Goal: Information Seeking & Learning: Find specific fact

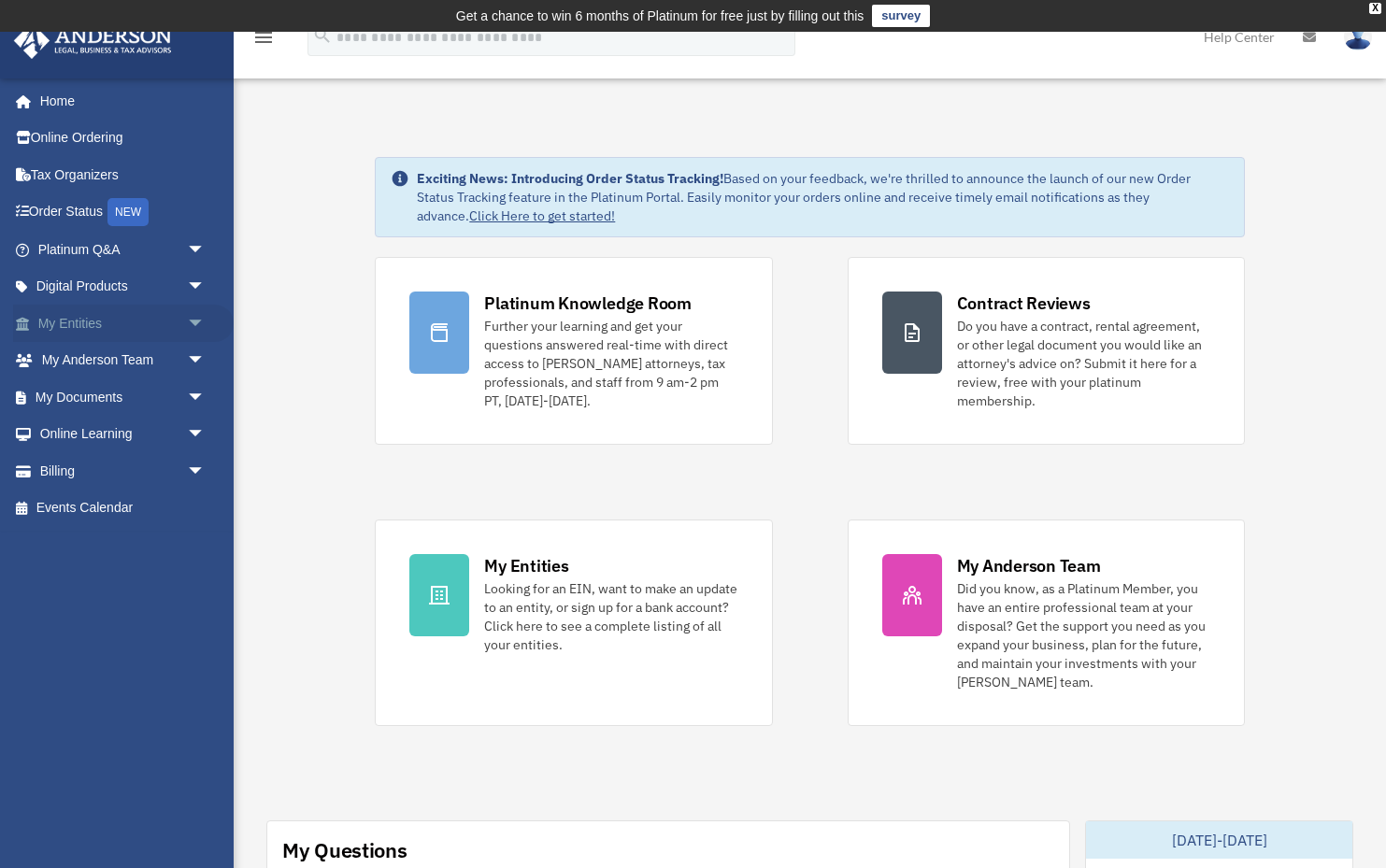
click at [121, 321] on link "My Entities arrow_drop_down" at bounding box center [123, 323] width 220 height 38
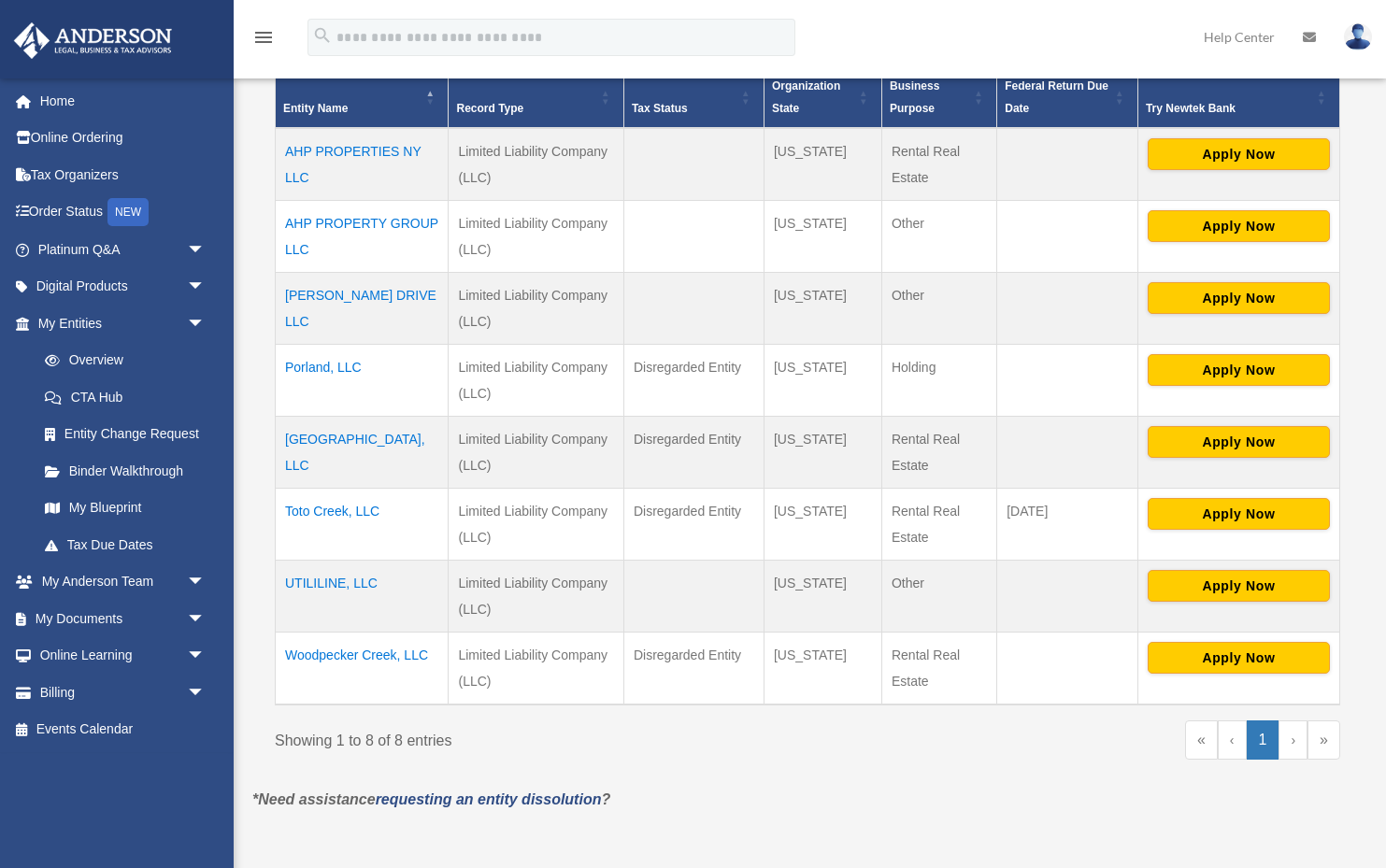
scroll to position [437, 0]
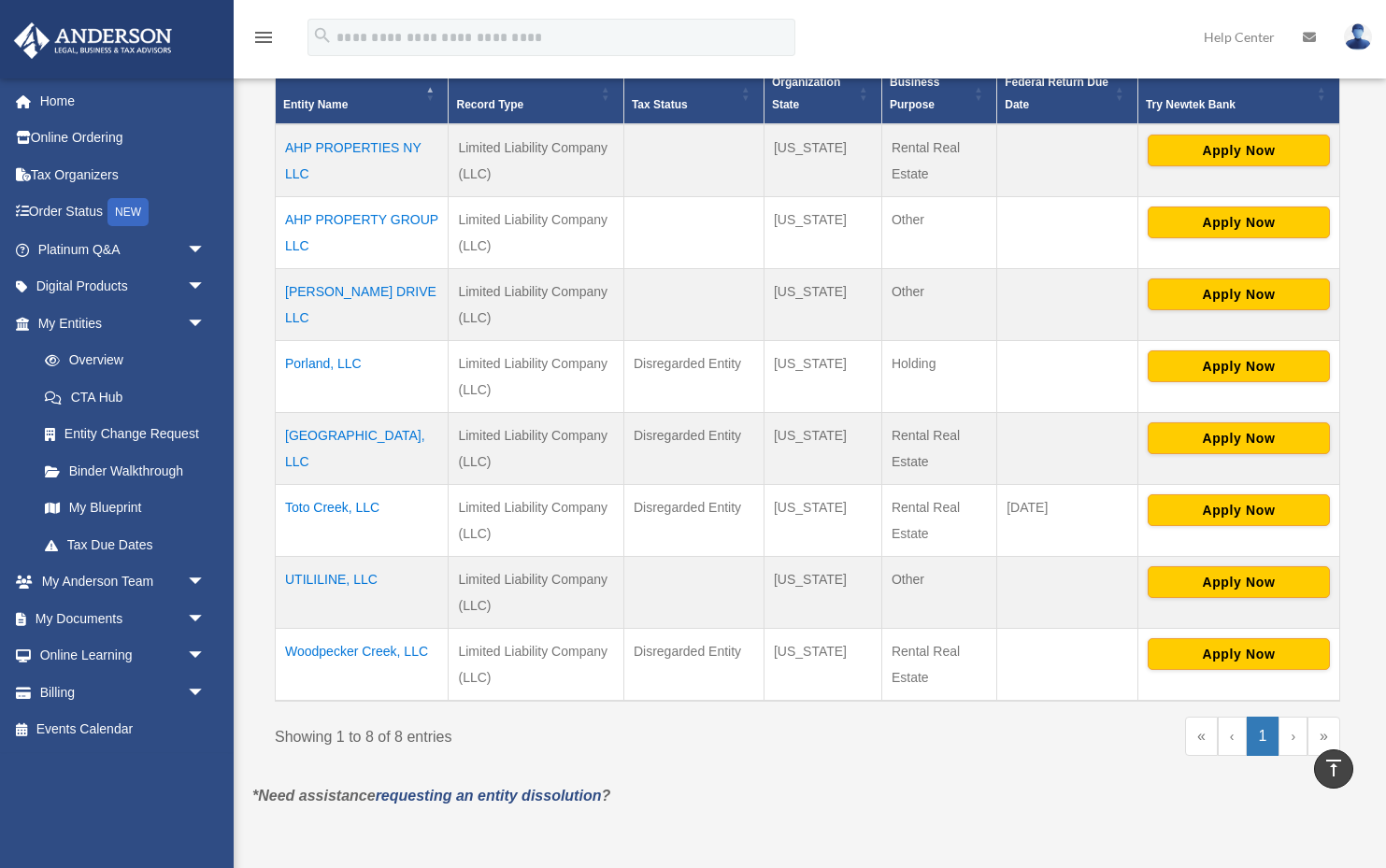
click at [358, 435] on td "[GEOGRAPHIC_DATA], LLC" at bounding box center [363, 448] width 173 height 72
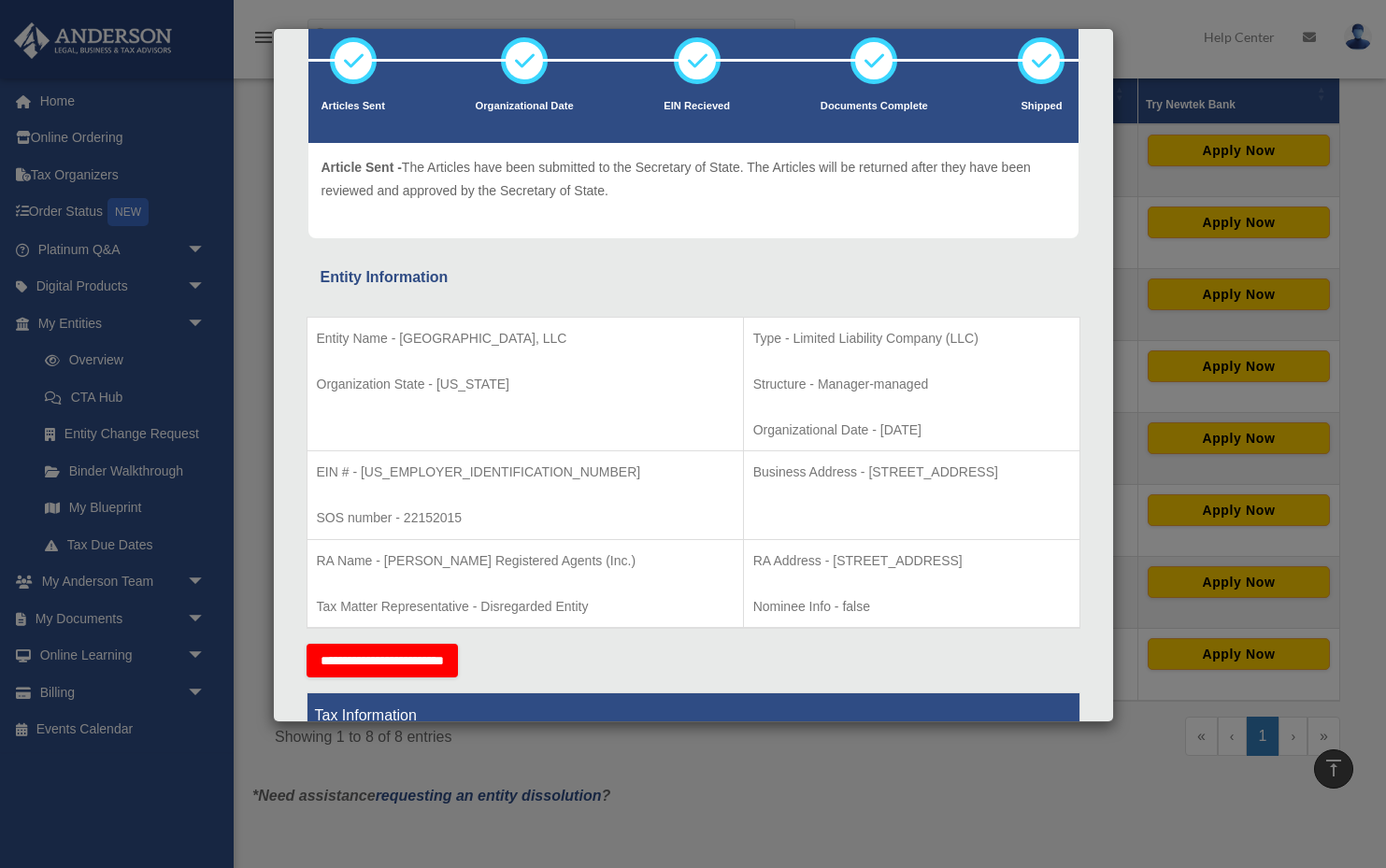
scroll to position [185, 0]
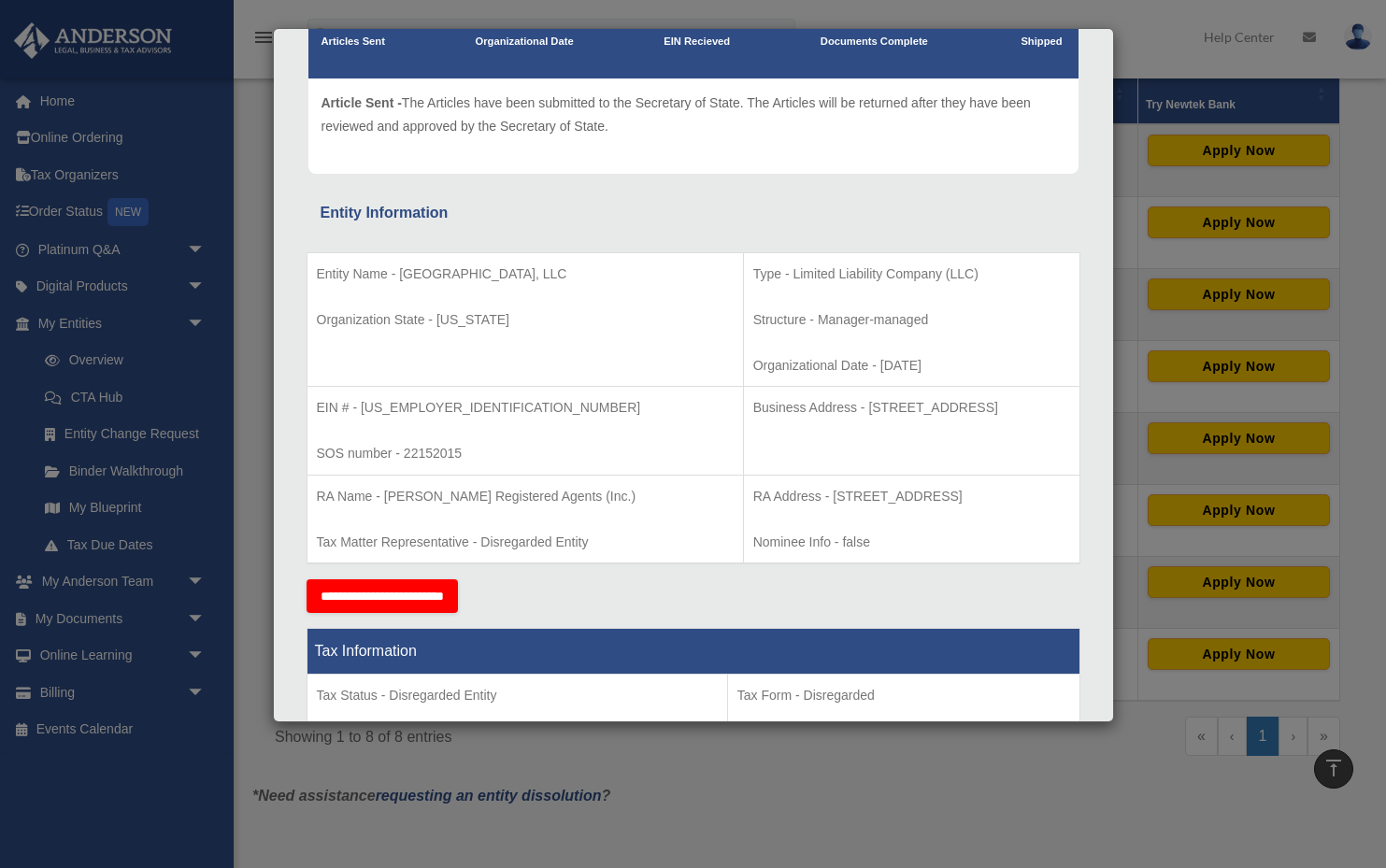
drag, startPoint x: 715, startPoint y: 405, endPoint x: 719, endPoint y: 425, distance: 20.4
click at [754, 420] on p "Business Address - [STREET_ADDRESS]" at bounding box center [911, 408] width 317 height 23
copy p "[STREET_ADDRESS]"
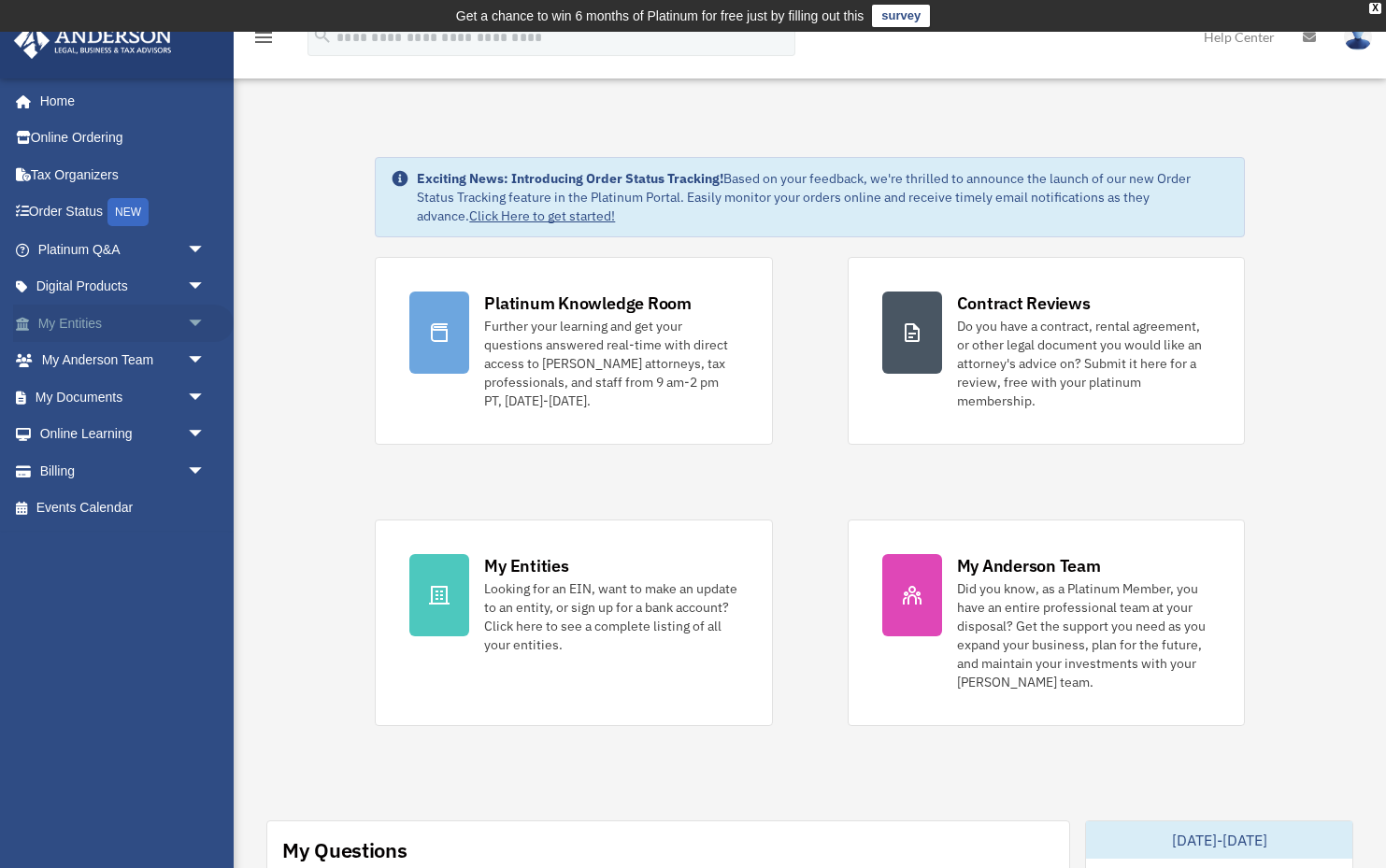
click at [68, 323] on link "My Entities arrow_drop_down" at bounding box center [123, 323] width 220 height 38
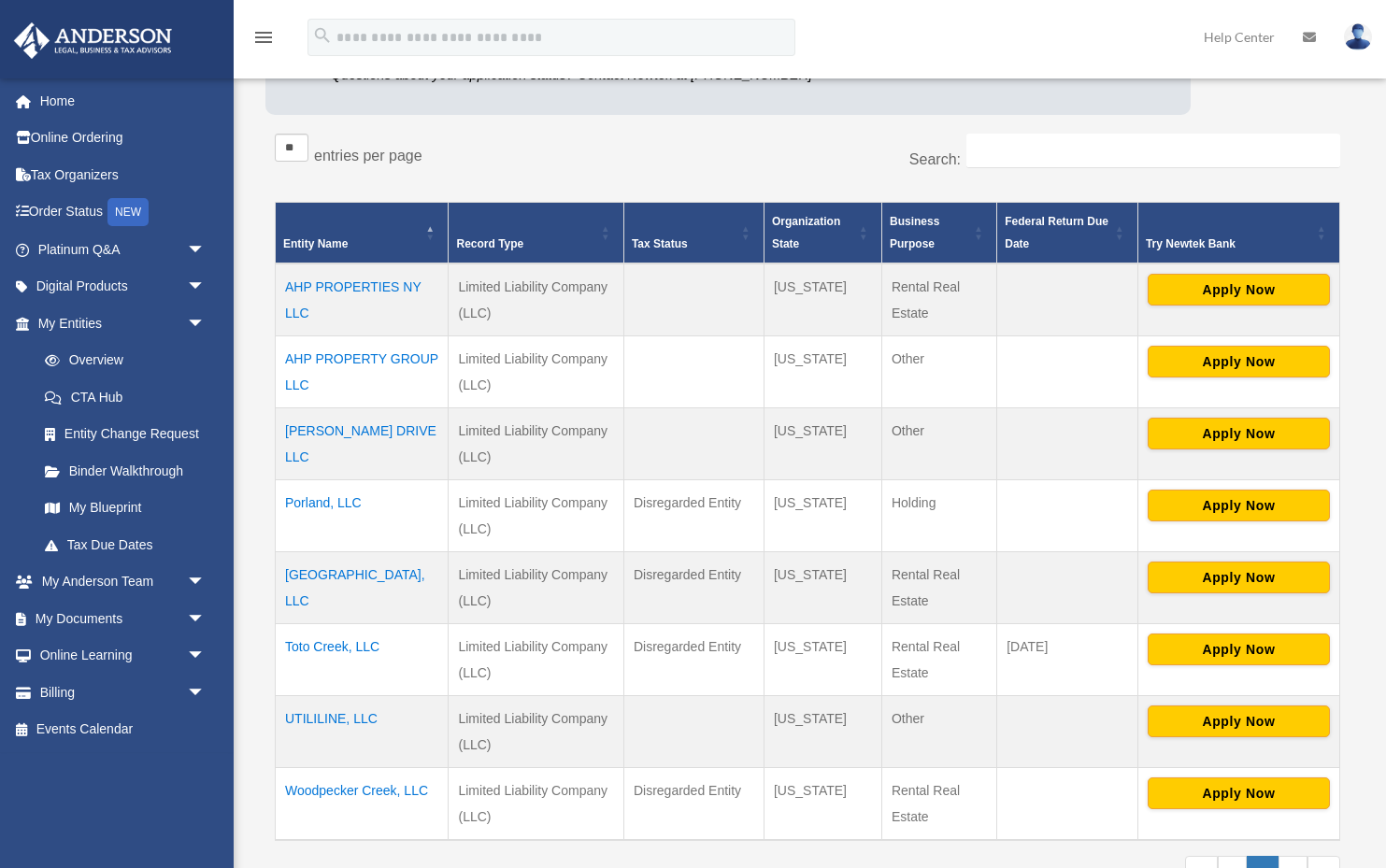
scroll to position [358, 0]
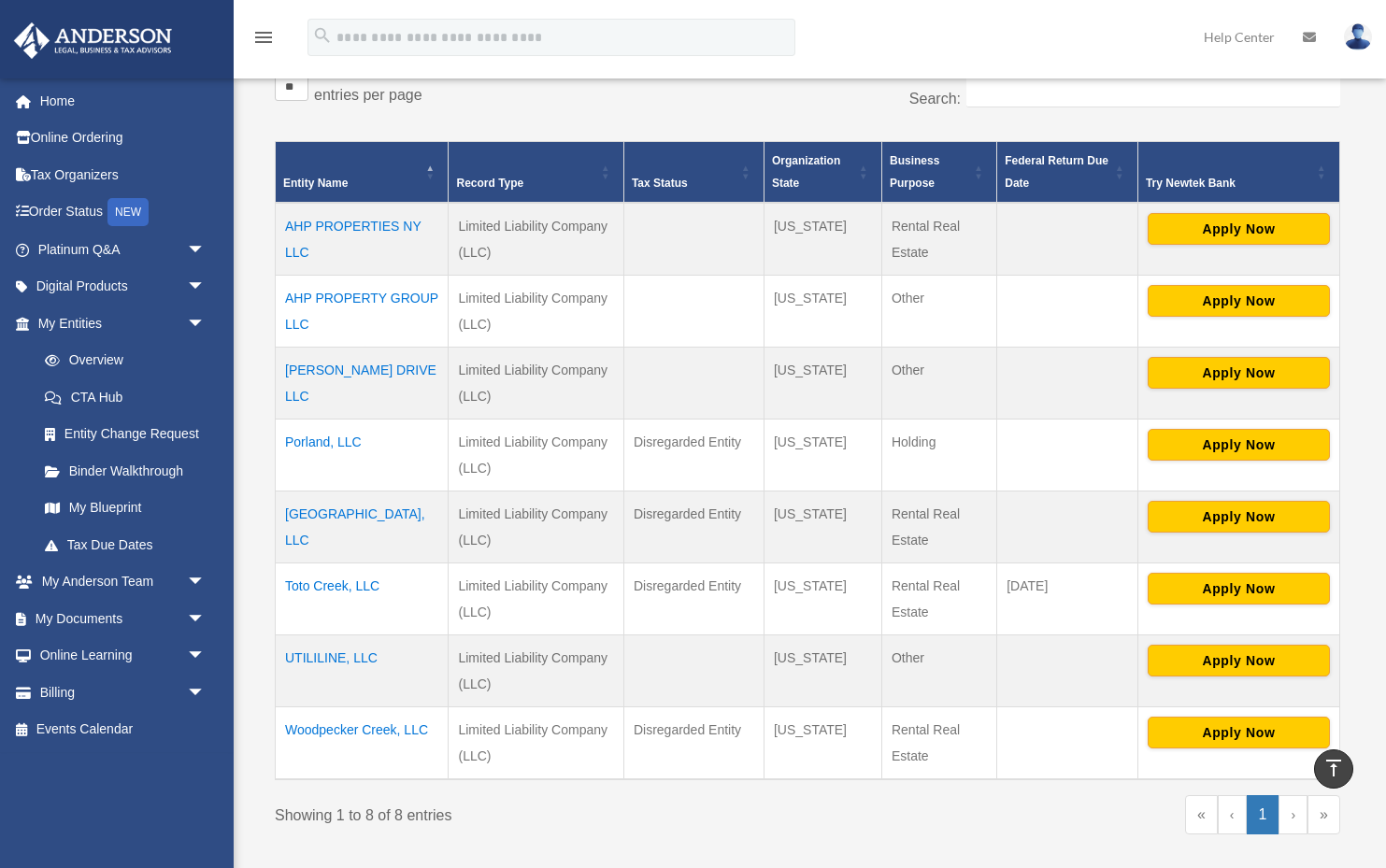
click at [366, 514] on td "Riverwood Island, LLC" at bounding box center [363, 527] width 173 height 72
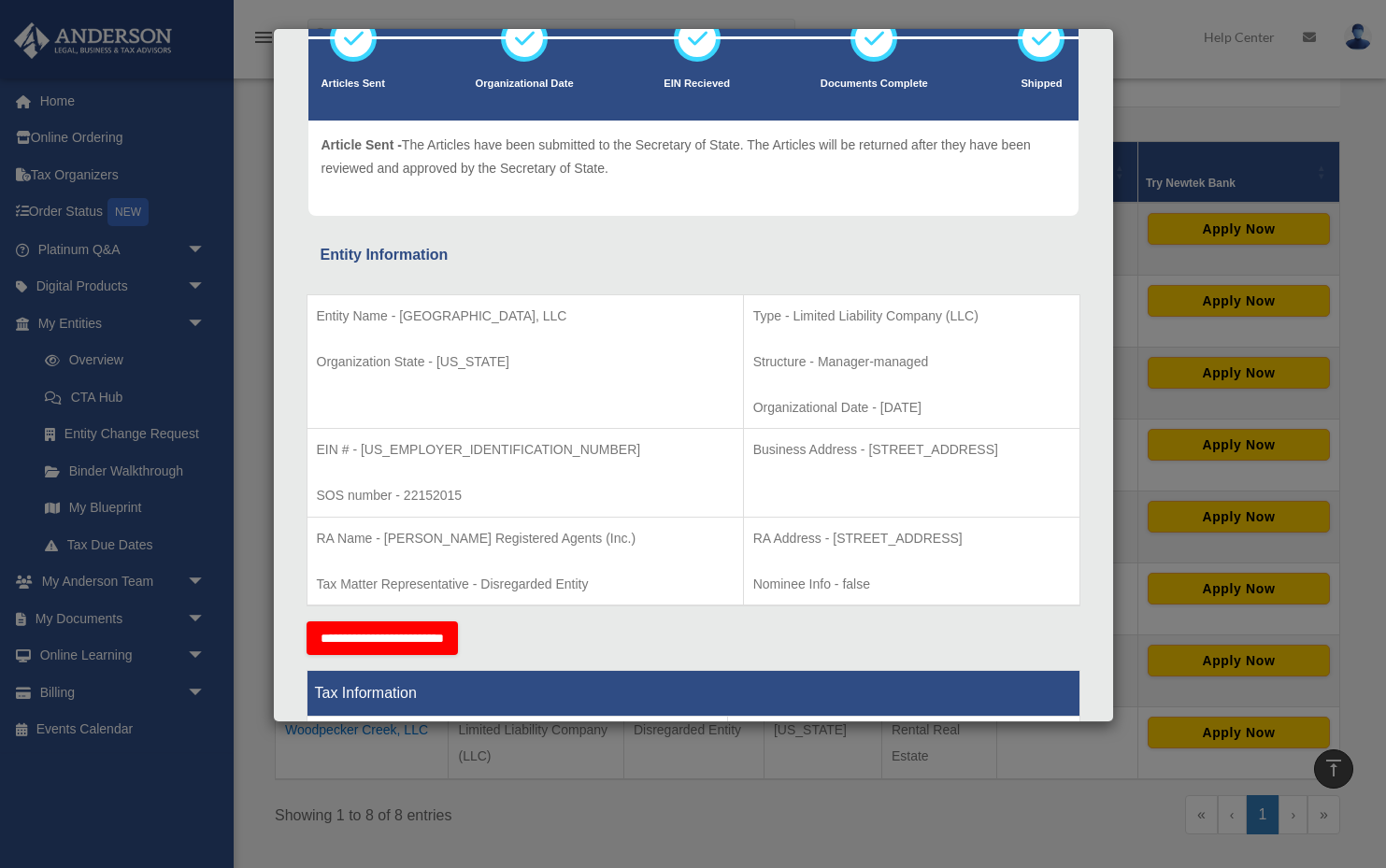
scroll to position [177, 0]
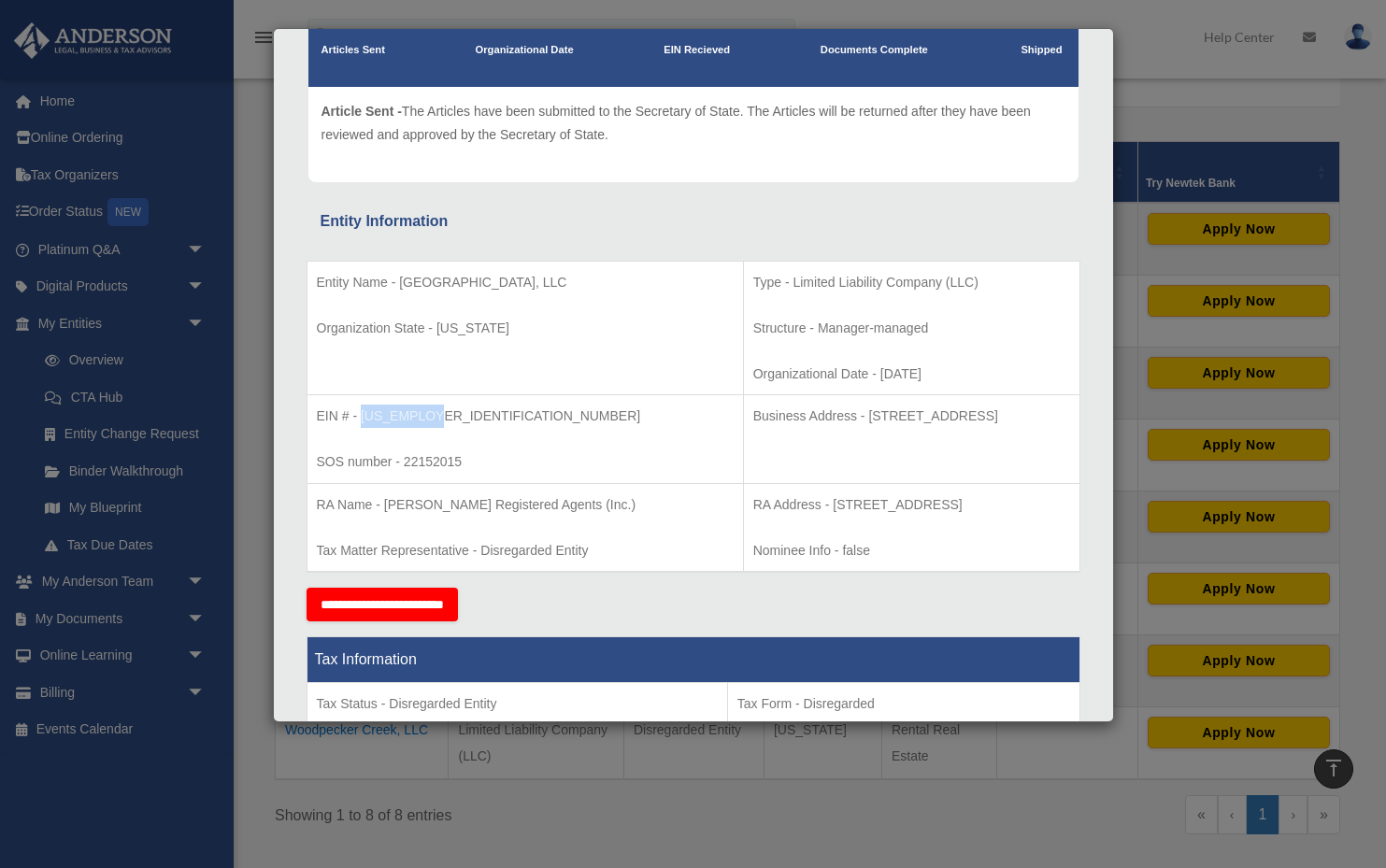
drag, startPoint x: 433, startPoint y: 412, endPoint x: 363, endPoint y: 413, distance: 70.0
click at [363, 413] on p "EIN # - 88-3253195" at bounding box center [525, 417] width 417 height 23
copy p "88-3253195"
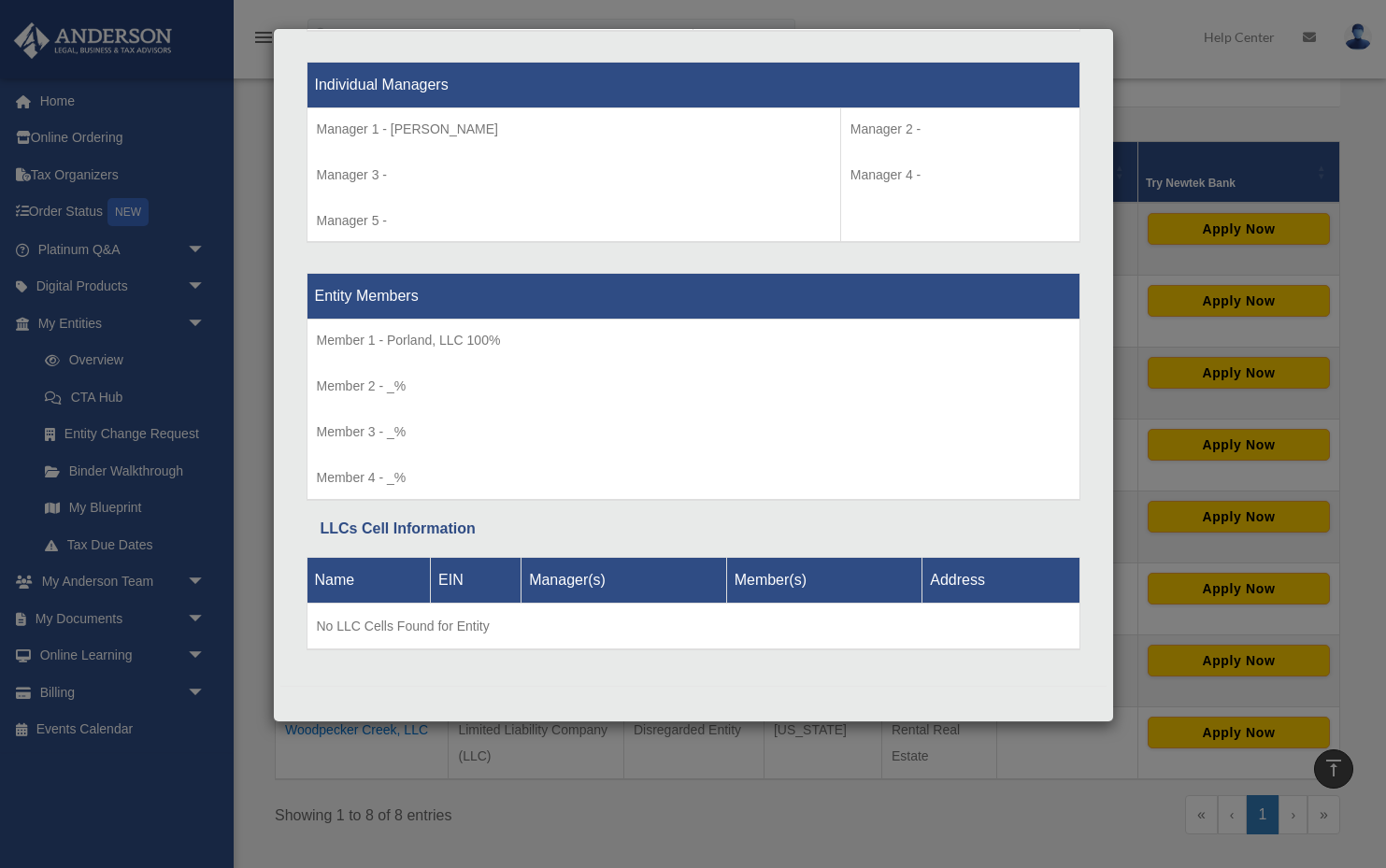
scroll to position [1757, 0]
click at [1152, 91] on div "Details × Articles Sent Organizational Date" at bounding box center [693, 434] width 1386 height 868
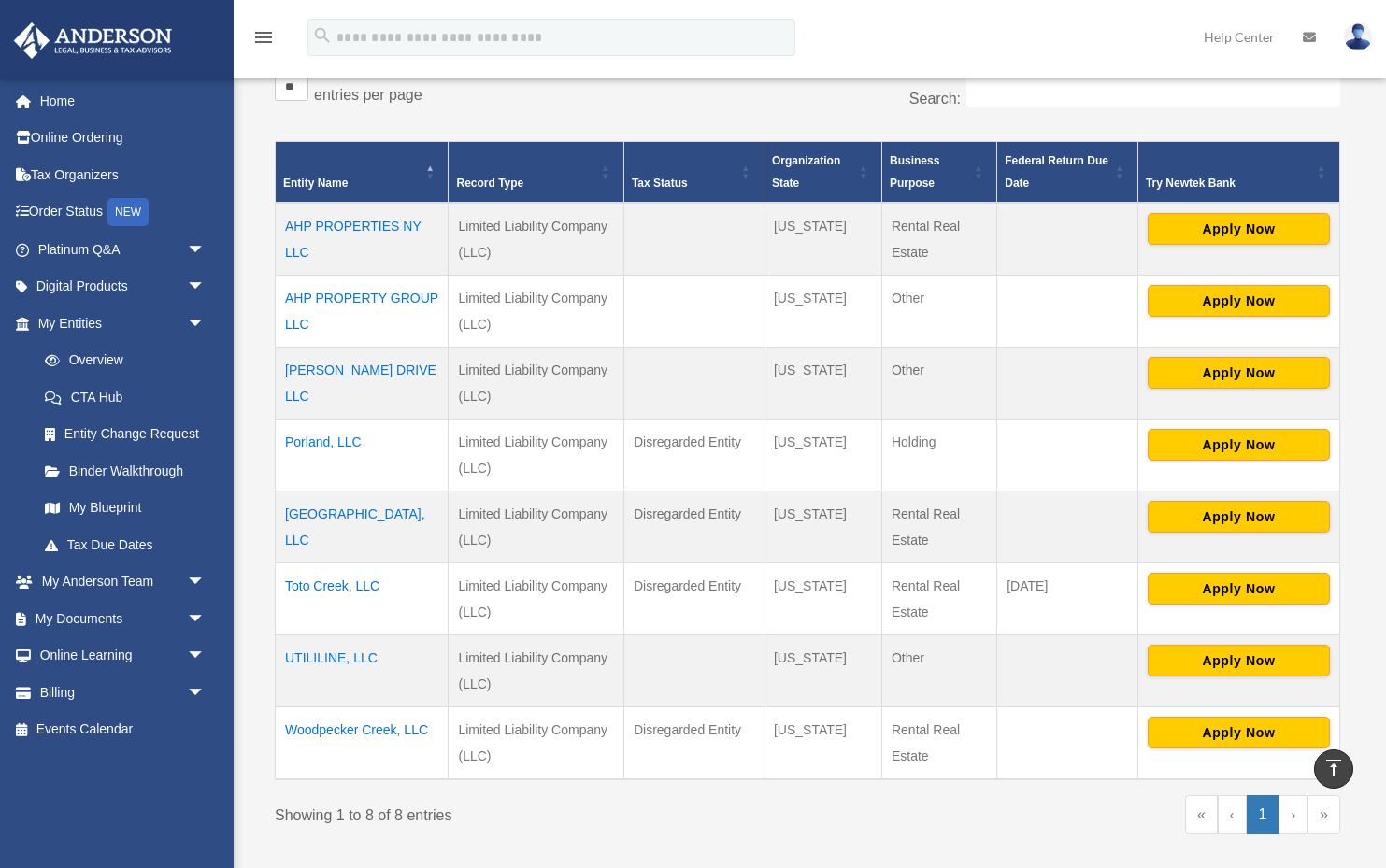
click at [377, 514] on td "Riverwood Island, LLC" at bounding box center [363, 527] width 173 height 72
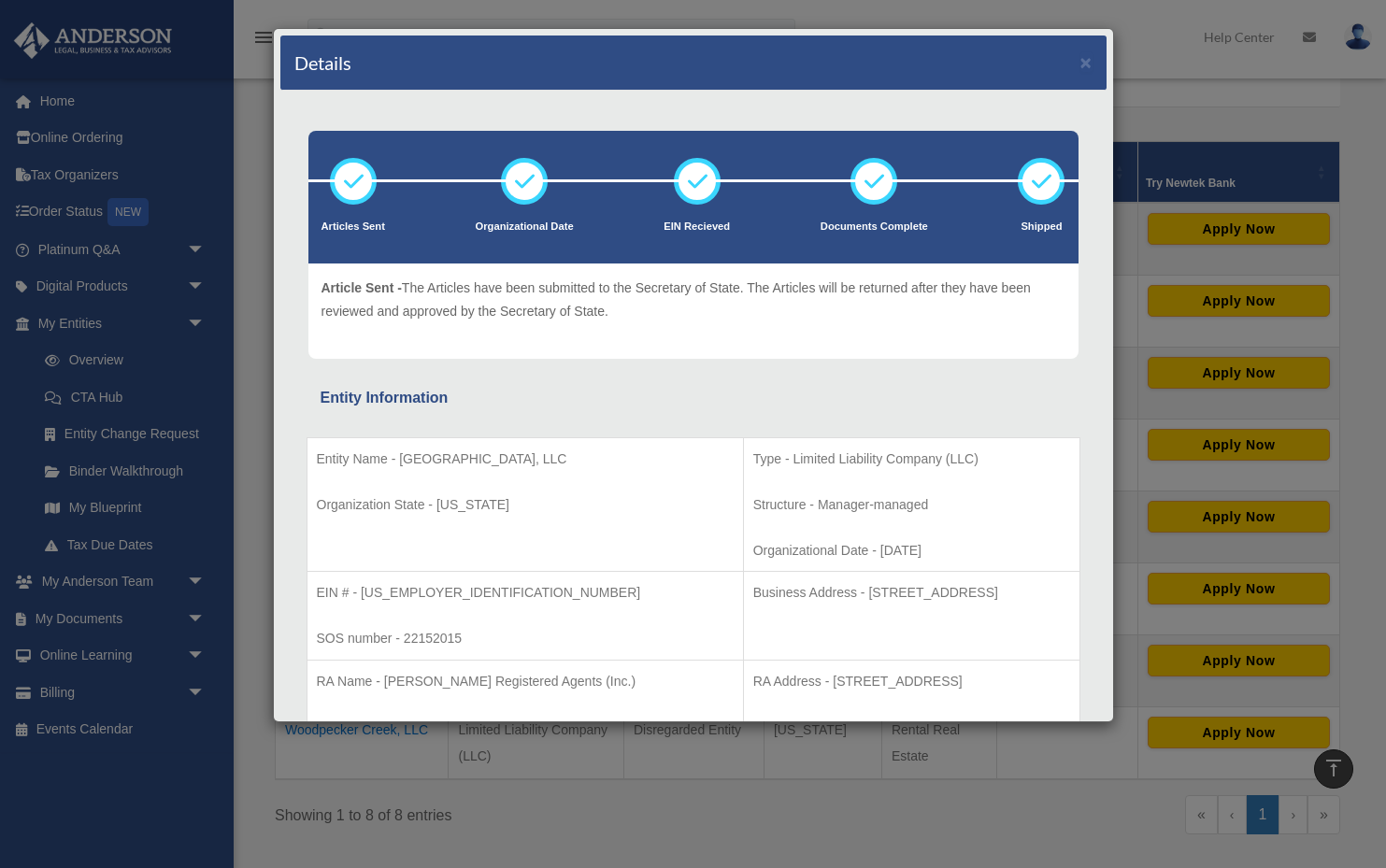
scroll to position [21, 0]
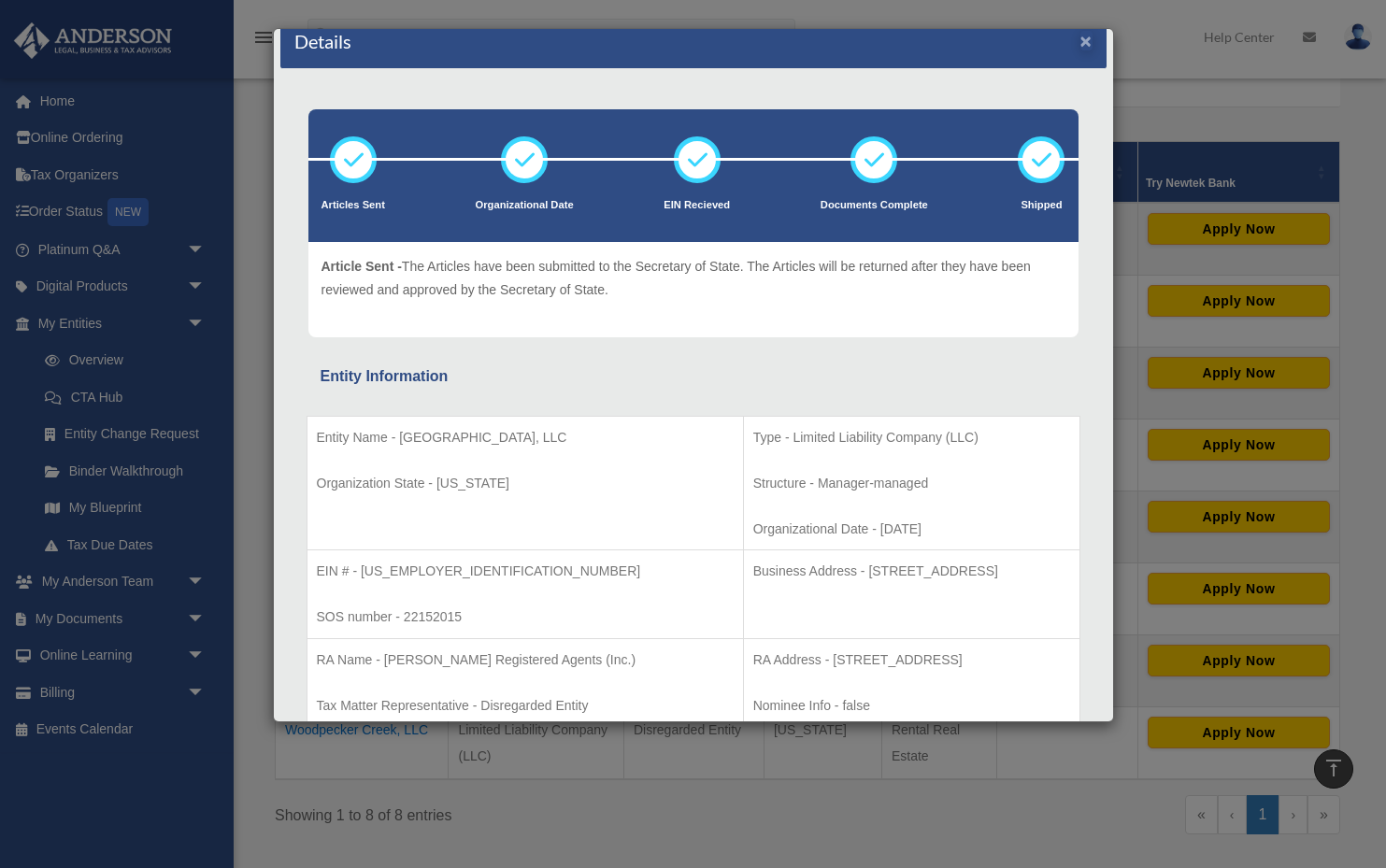
click at [1090, 39] on button "×" at bounding box center [1087, 40] width 13 height 19
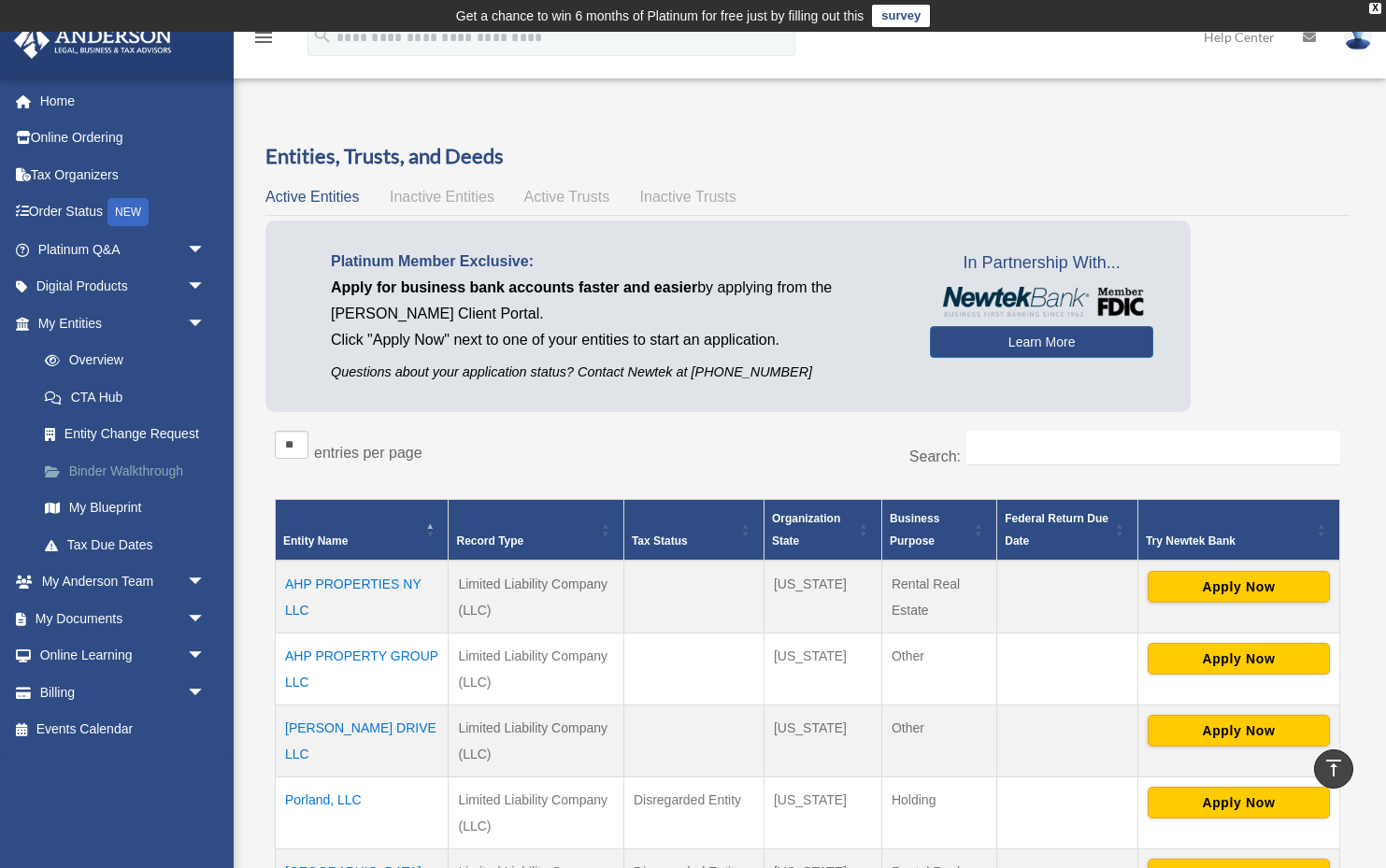
scroll to position [0, 0]
click at [195, 614] on span "arrow_drop_down" at bounding box center [205, 620] width 38 height 38
click at [89, 643] on link "Box" at bounding box center [130, 655] width 208 height 38
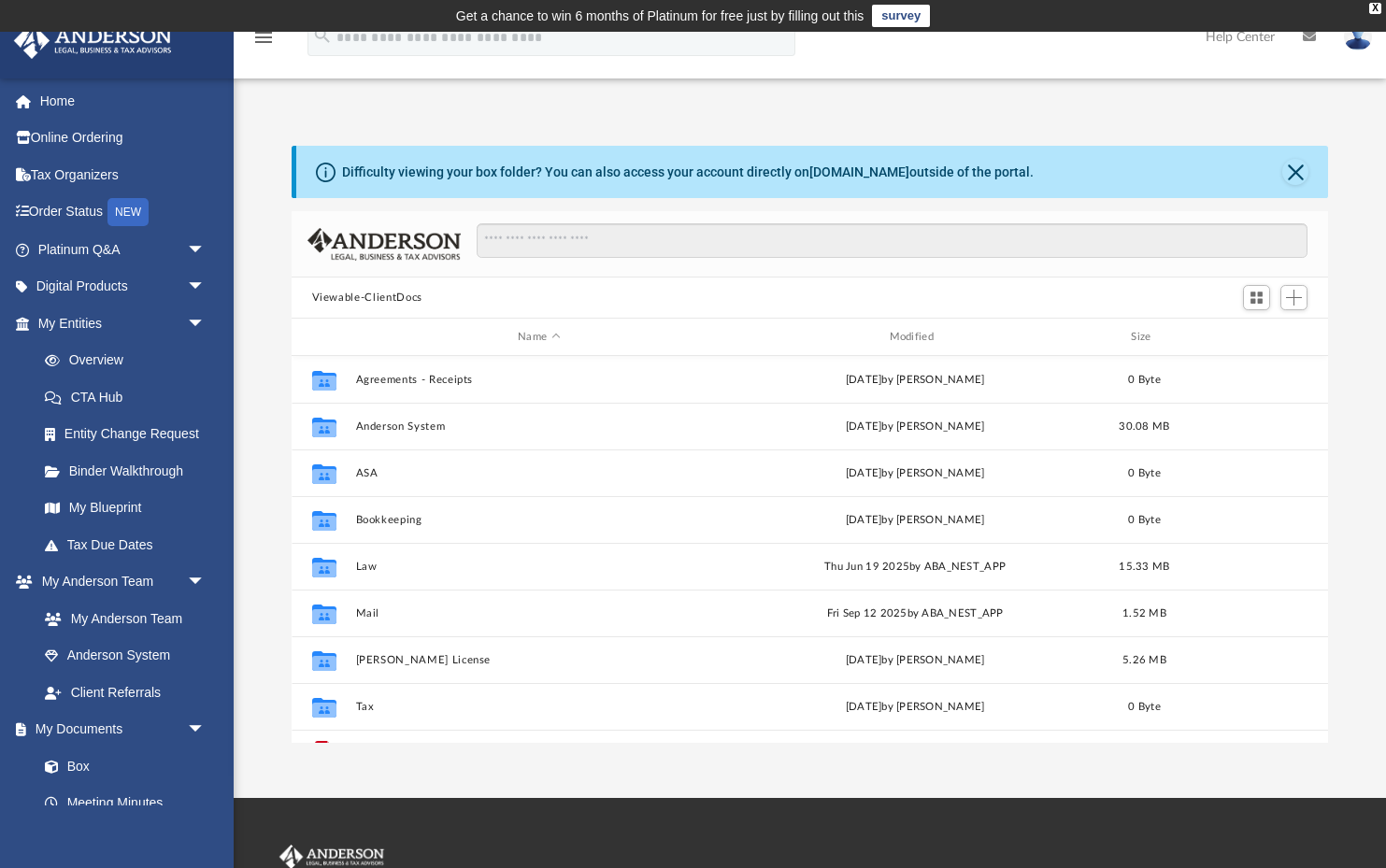
scroll to position [425, 1037]
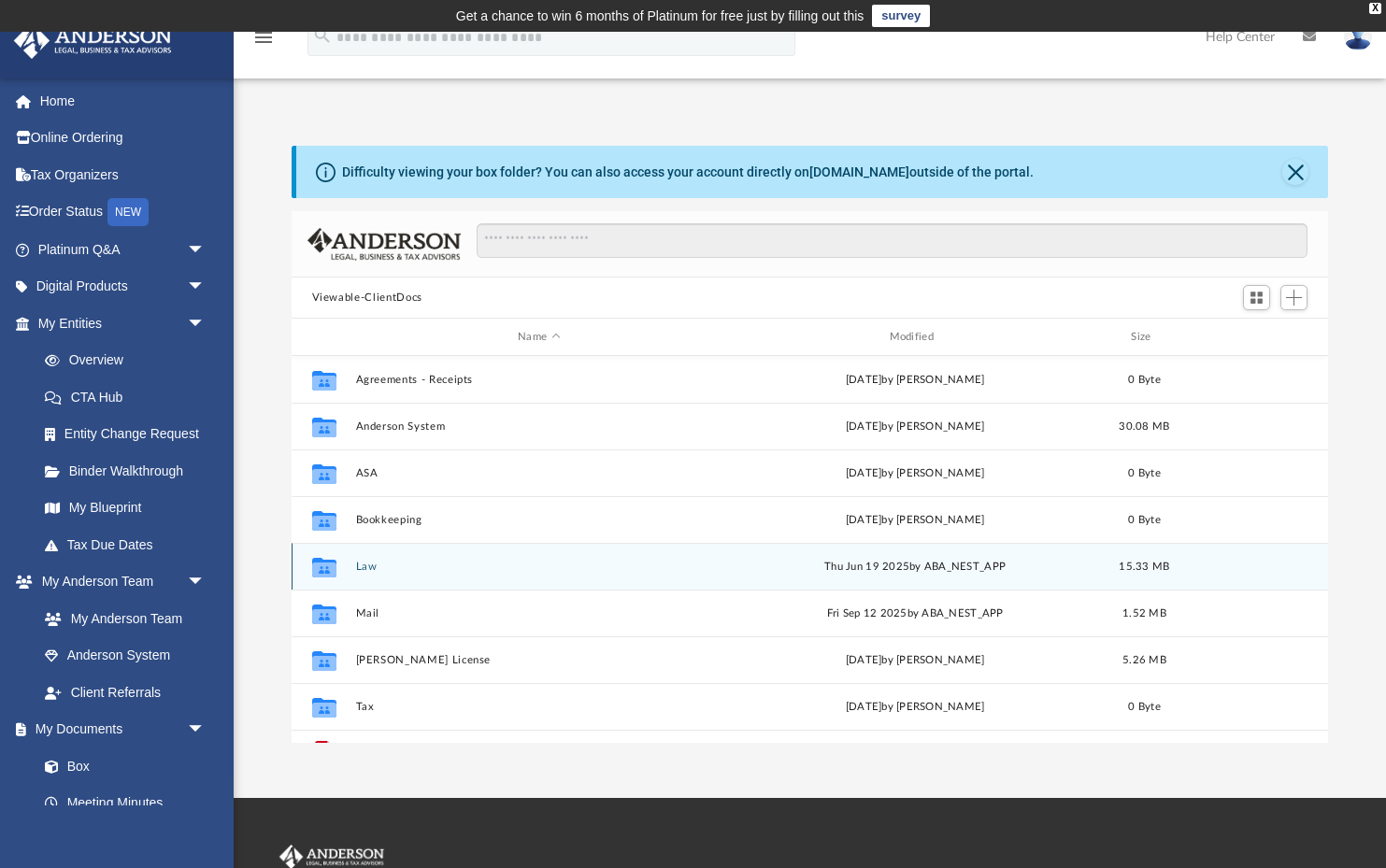
click at [383, 561] on button "Law" at bounding box center [539, 567] width 368 height 13
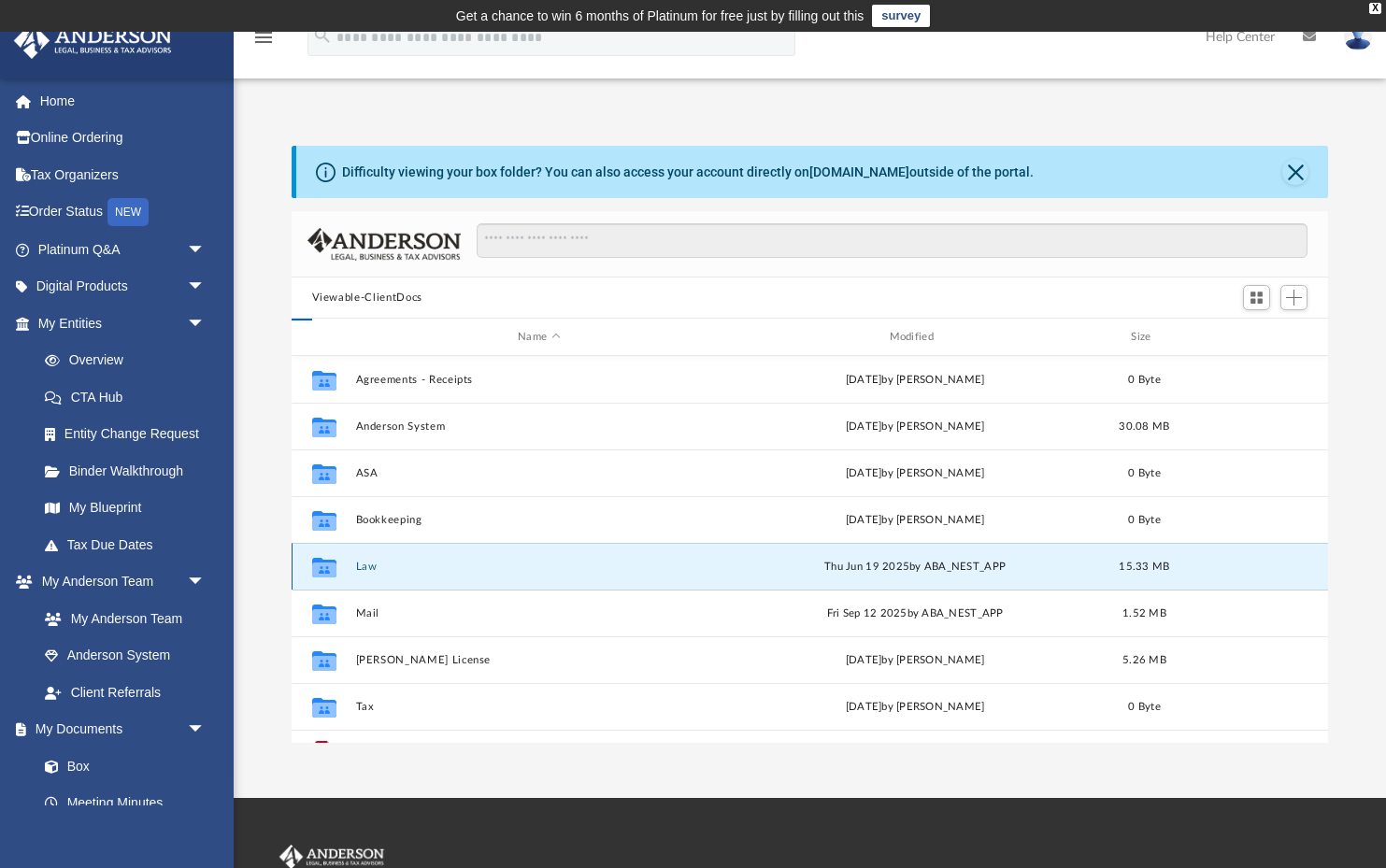
click at [383, 561] on button "Law" at bounding box center [539, 567] width 368 height 13
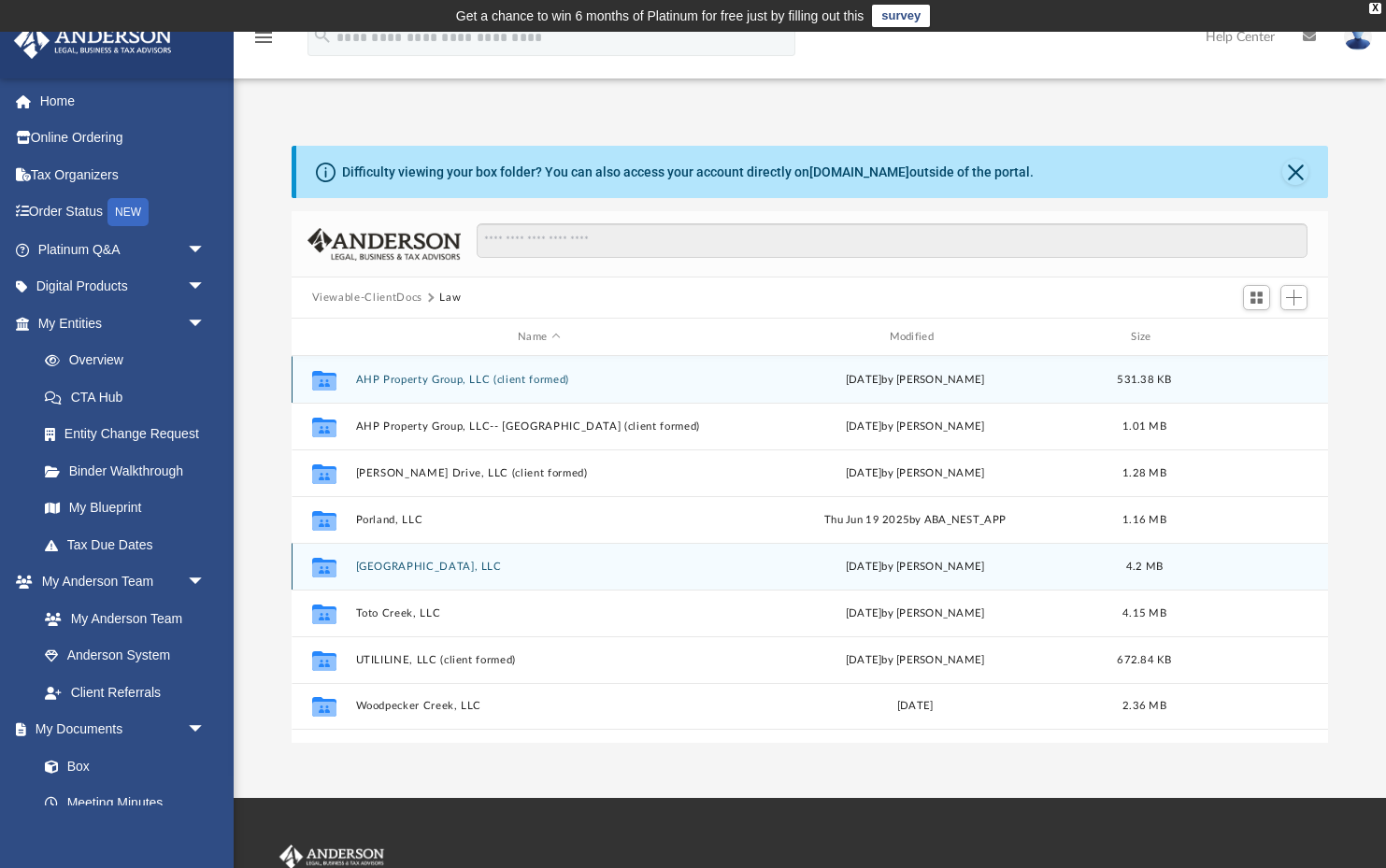
scroll to position [21, 0]
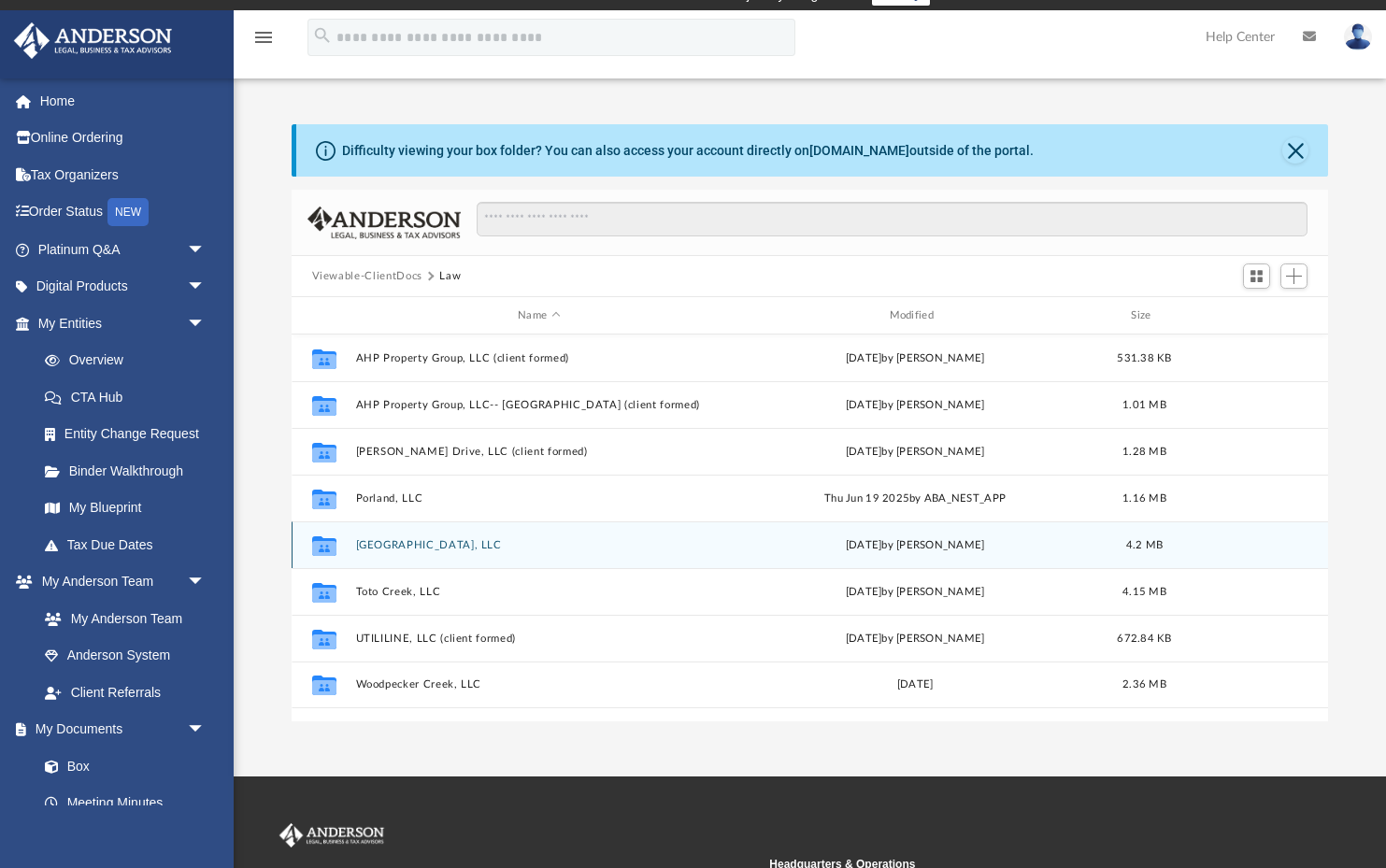
click at [552, 542] on button "[GEOGRAPHIC_DATA], LLC" at bounding box center [539, 545] width 368 height 13
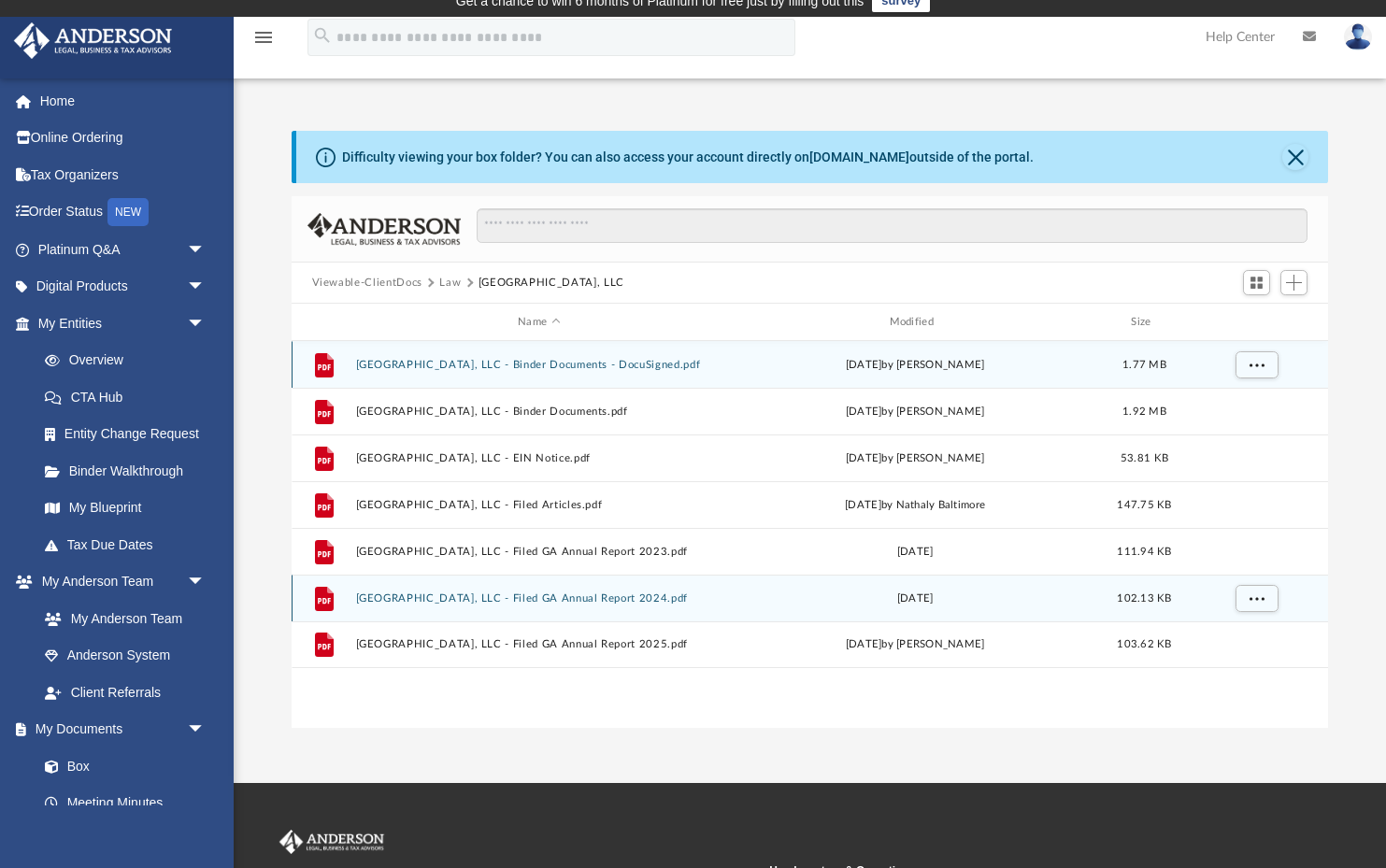
scroll to position [1, 0]
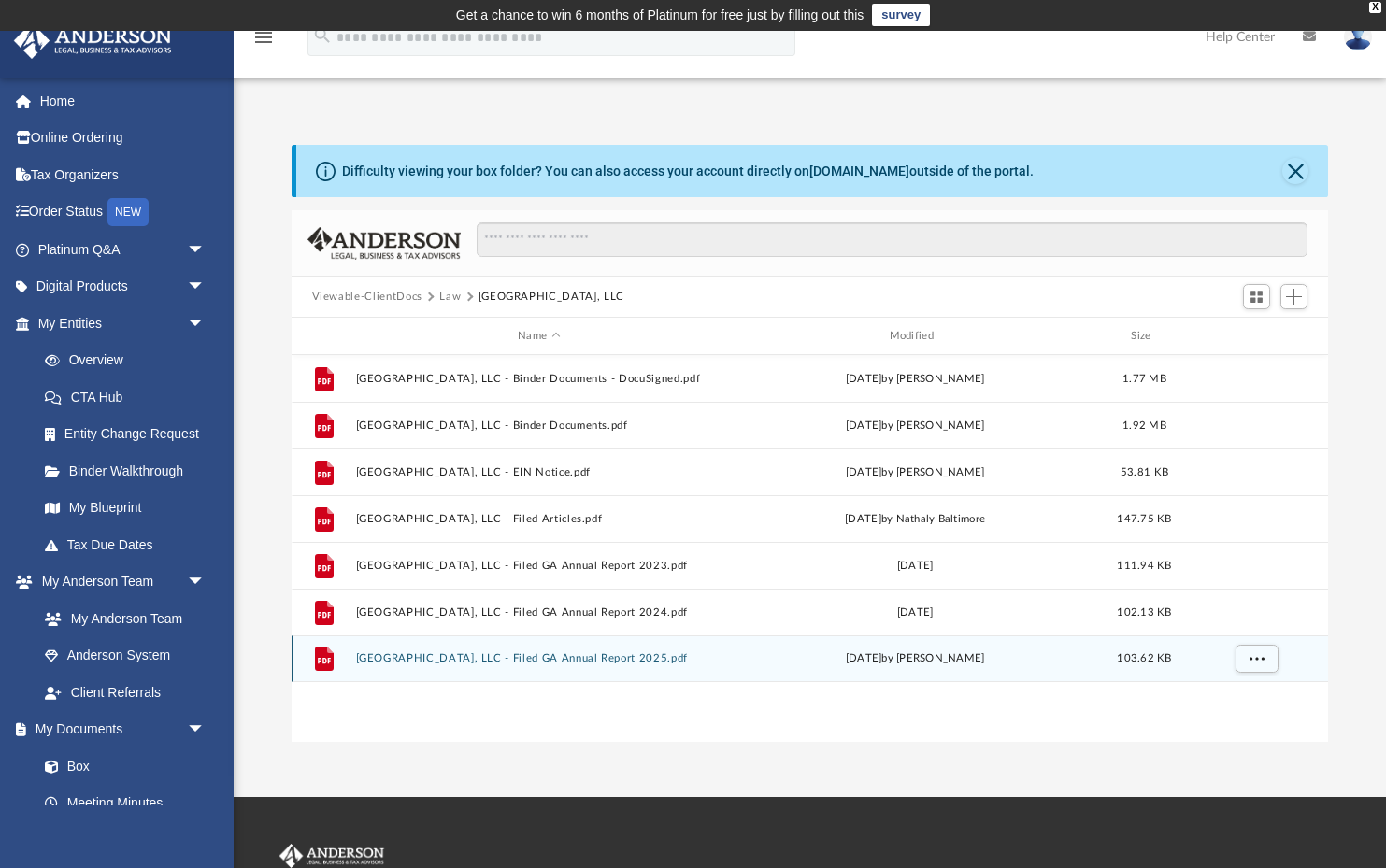
click at [679, 664] on button "[GEOGRAPHIC_DATA], LLC - Filed GA Annual Report 2025.pdf" at bounding box center [539, 658] width 368 height 13
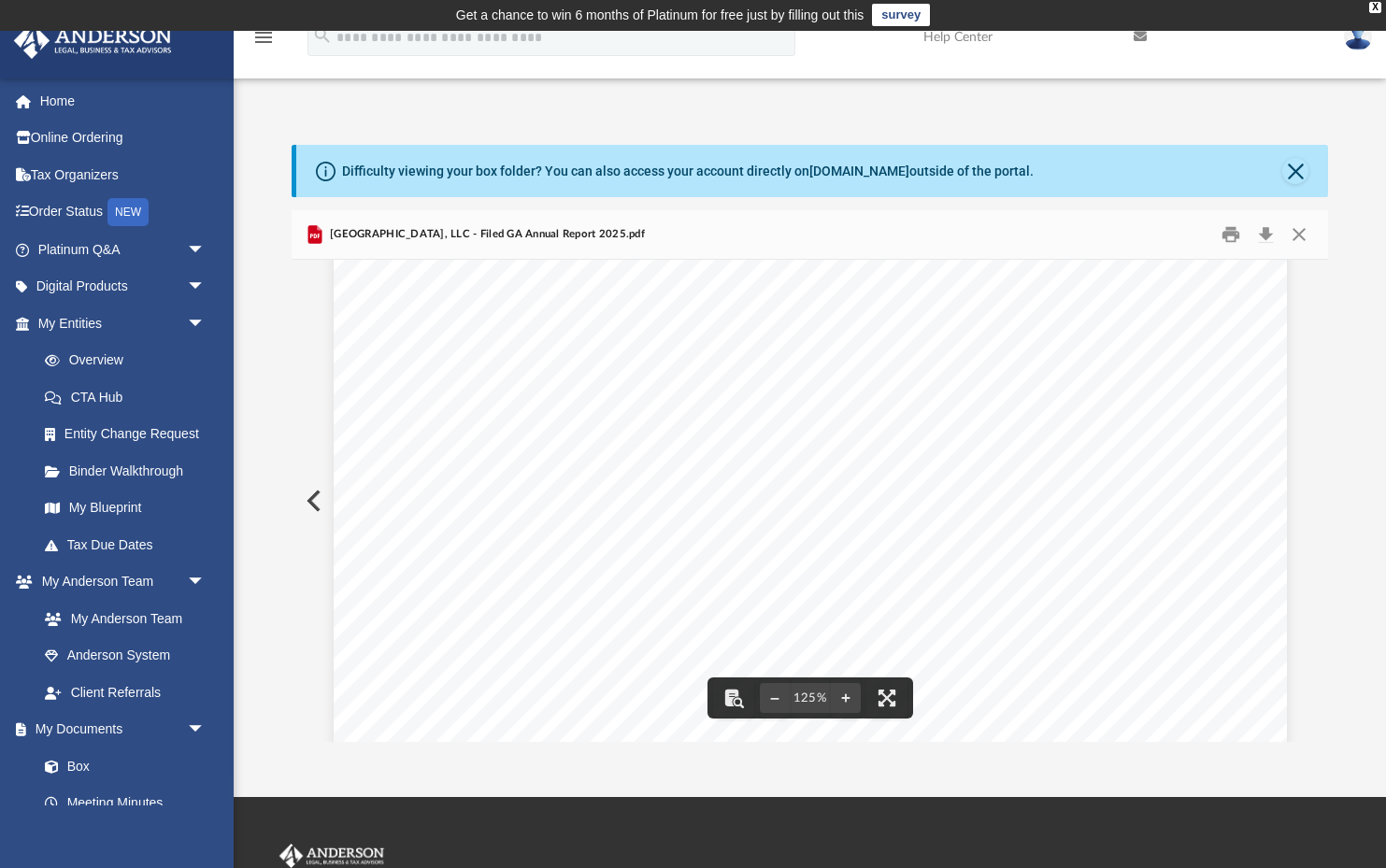
scroll to position [149, 0]
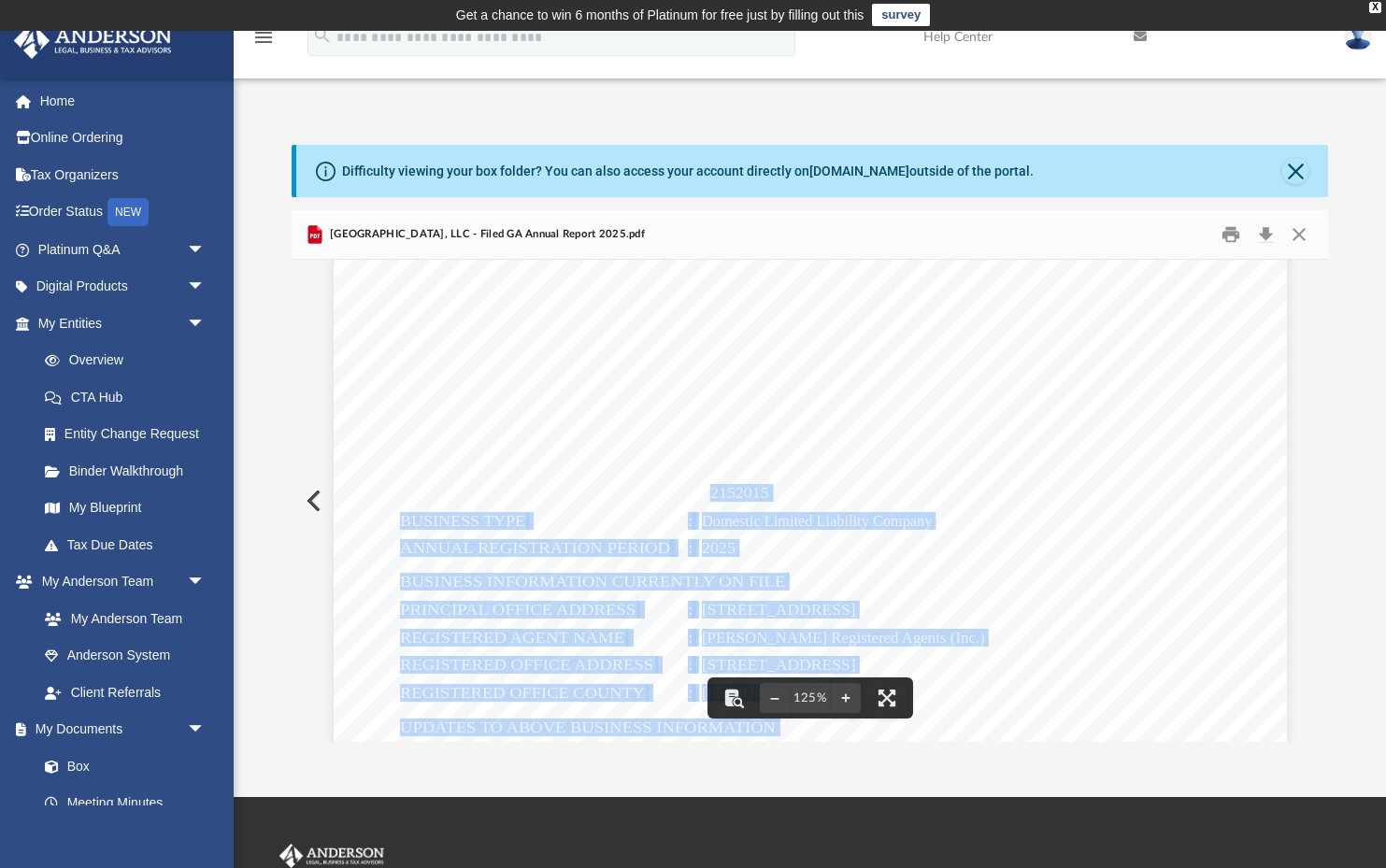
drag, startPoint x: 774, startPoint y: 492, endPoint x: 713, endPoint y: 492, distance: 61.0
click at [713, 492] on div "STATE OF GEORGIA Secretary of State Corporations Division 313 West Tower 2 Mart…" at bounding box center [810, 741] width 954 height 1234
click at [702, 492] on div "STATE OF GEORGIA Secretary of State Corporations Division 313 West Tower 2 Mart…" at bounding box center [810, 741] width 954 height 1234
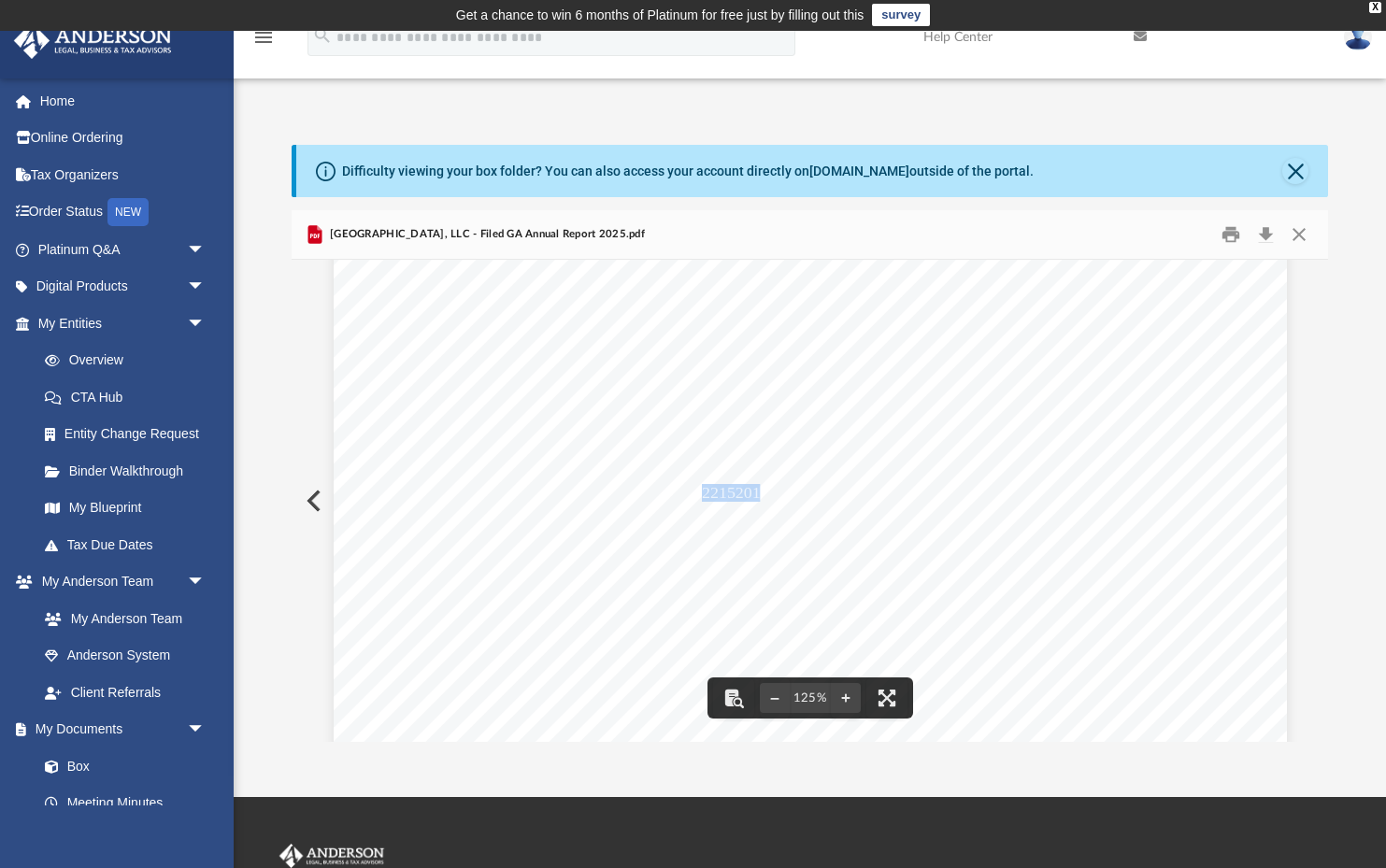
drag, startPoint x: 764, startPoint y: 491, endPoint x: 704, endPoint y: 493, distance: 60.0
click at [704, 493] on span "22152015" at bounding box center [735, 494] width 67 height 15
click at [700, 491] on div "STATE OF GEORGIA Secretary of State Corporations Division 313 West Tower 2 Mart…" at bounding box center [810, 741] width 954 height 1234
click at [819, 486] on div "STATE OF GEORGIA Secretary of State Corporations Division 313 West Tower 2 Mart…" at bounding box center [810, 741] width 954 height 1234
drag, startPoint x: 766, startPoint y: 492, endPoint x: 704, endPoint y: 494, distance: 62.0
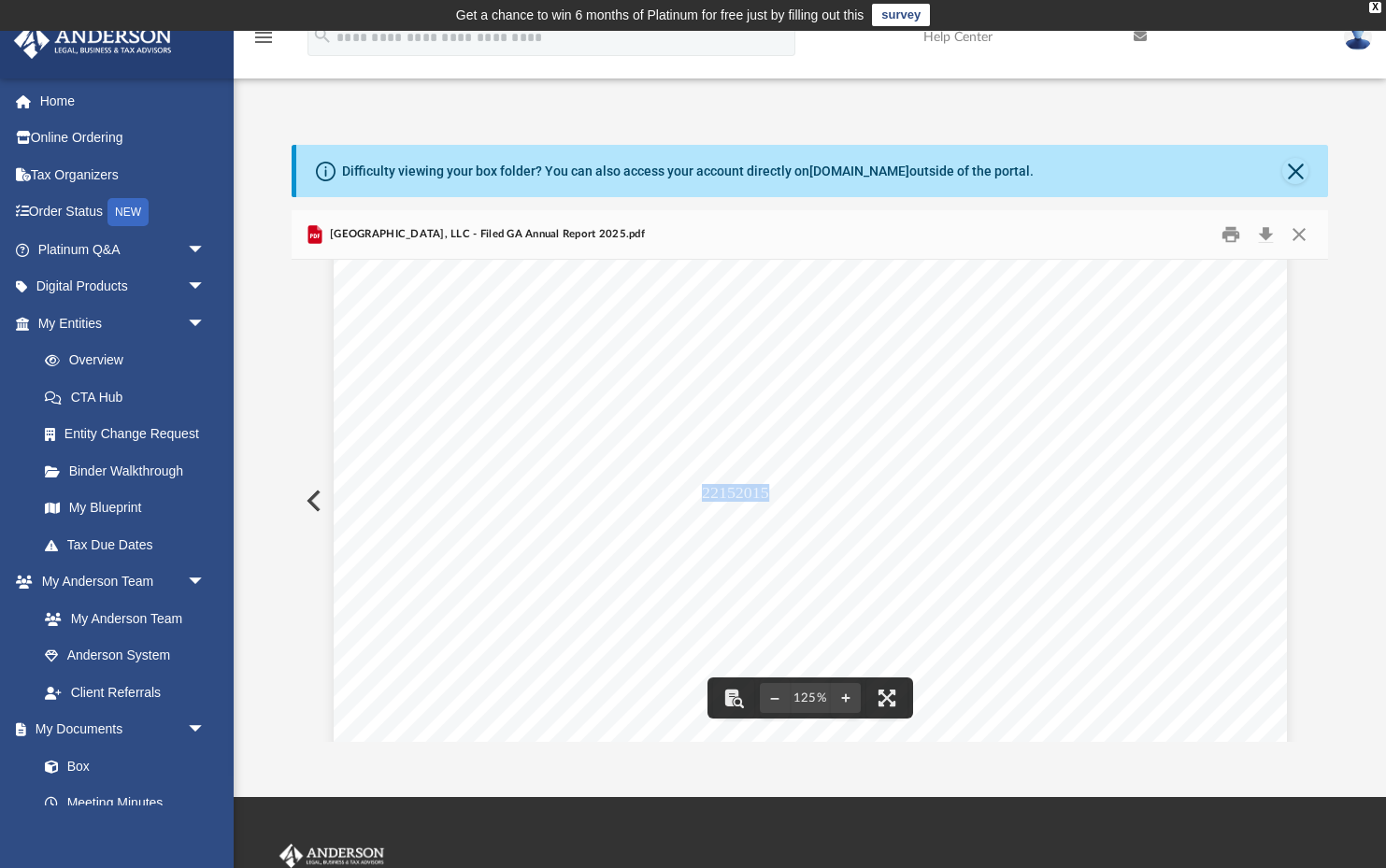
click at [704, 494] on span "22152015" at bounding box center [735, 494] width 67 height 15
